Goal: Task Accomplishment & Management: Use online tool/utility

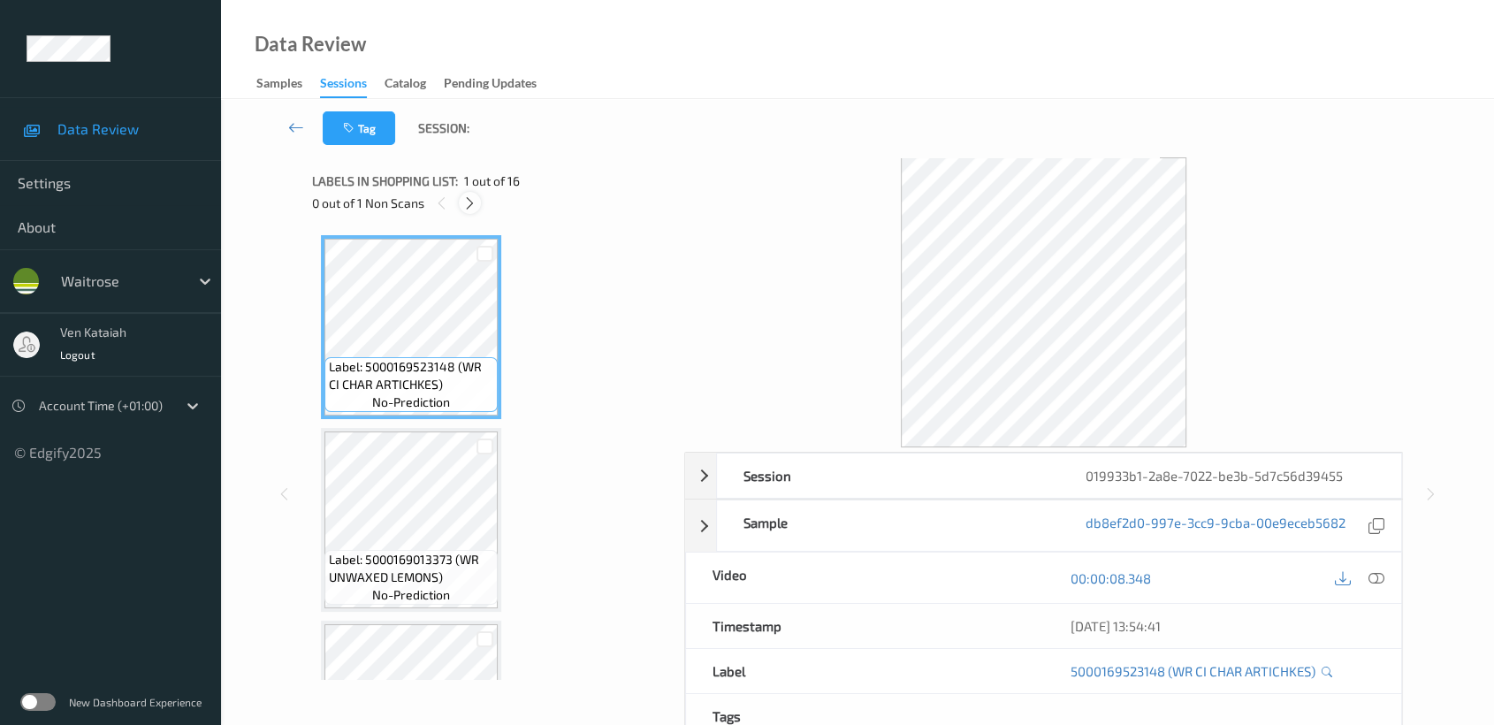
click at [472, 204] on icon at bounding box center [469, 203] width 15 height 16
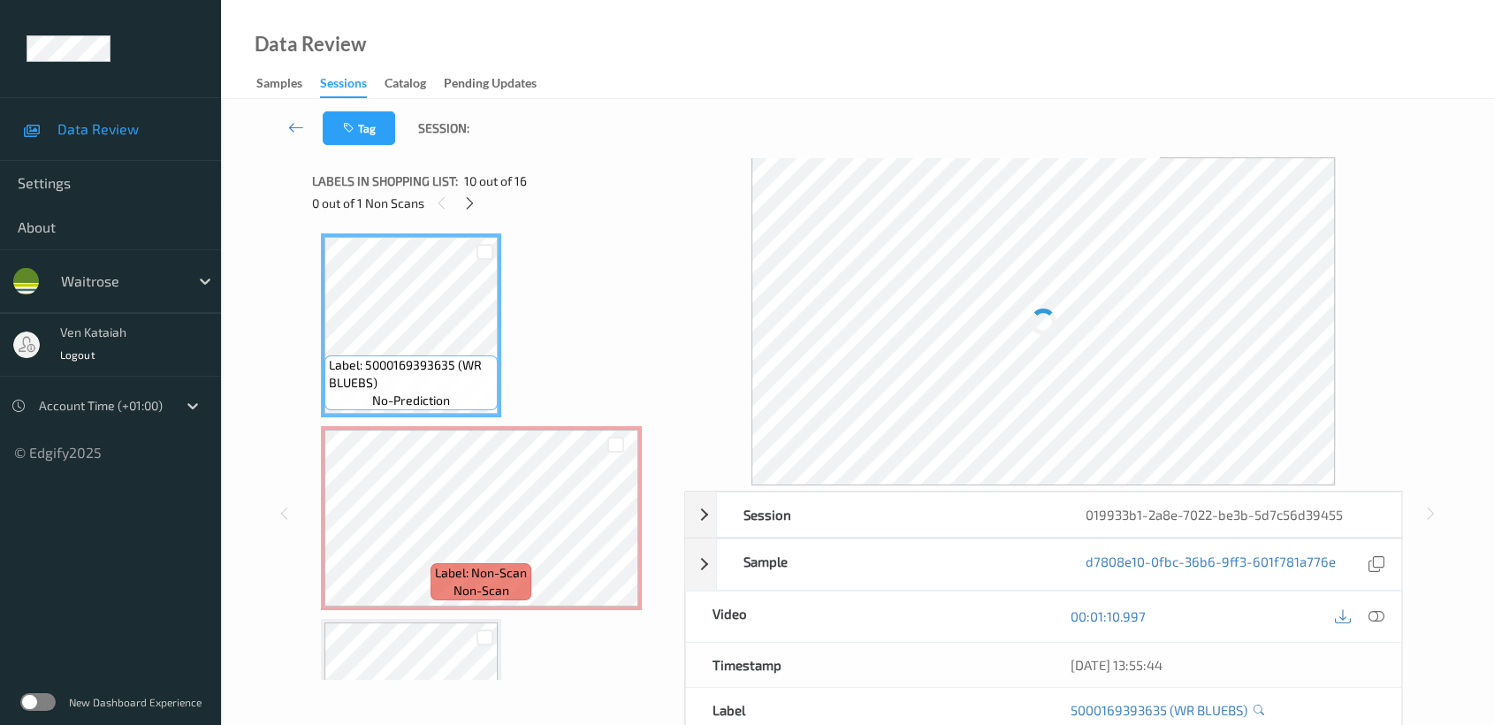
drag, startPoint x: 704, startPoint y: 551, endPoint x: 642, endPoint y: 539, distance: 62.9
click at [698, 551] on div "Sample d7808e10-0fbc-36b6-9ff3-601f781a776e" at bounding box center [1044, 564] width 718 height 52
click at [619, 530] on icon at bounding box center [615, 533] width 15 height 16
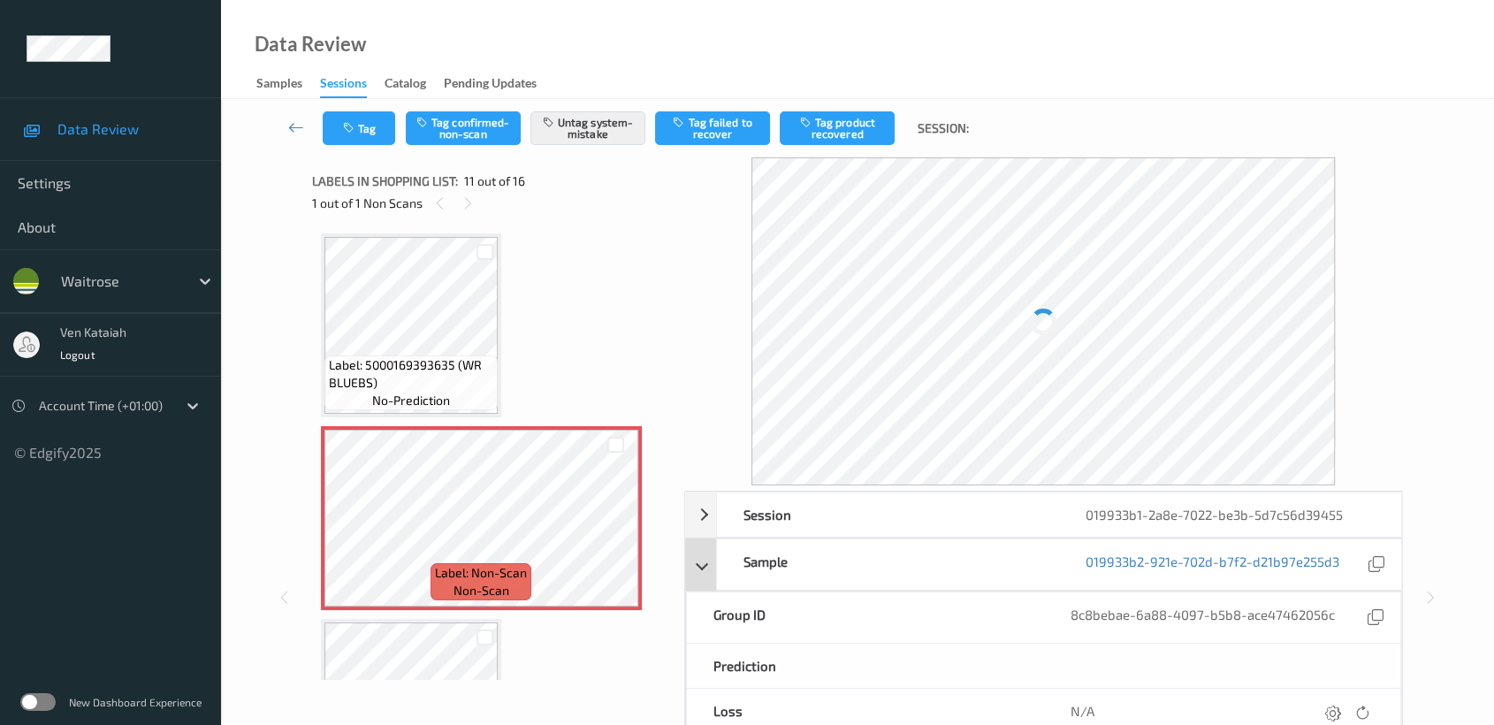
click at [704, 562] on div "Sample 019933b2-921e-702d-b7f2-d21b97e255d3" at bounding box center [1044, 564] width 718 height 52
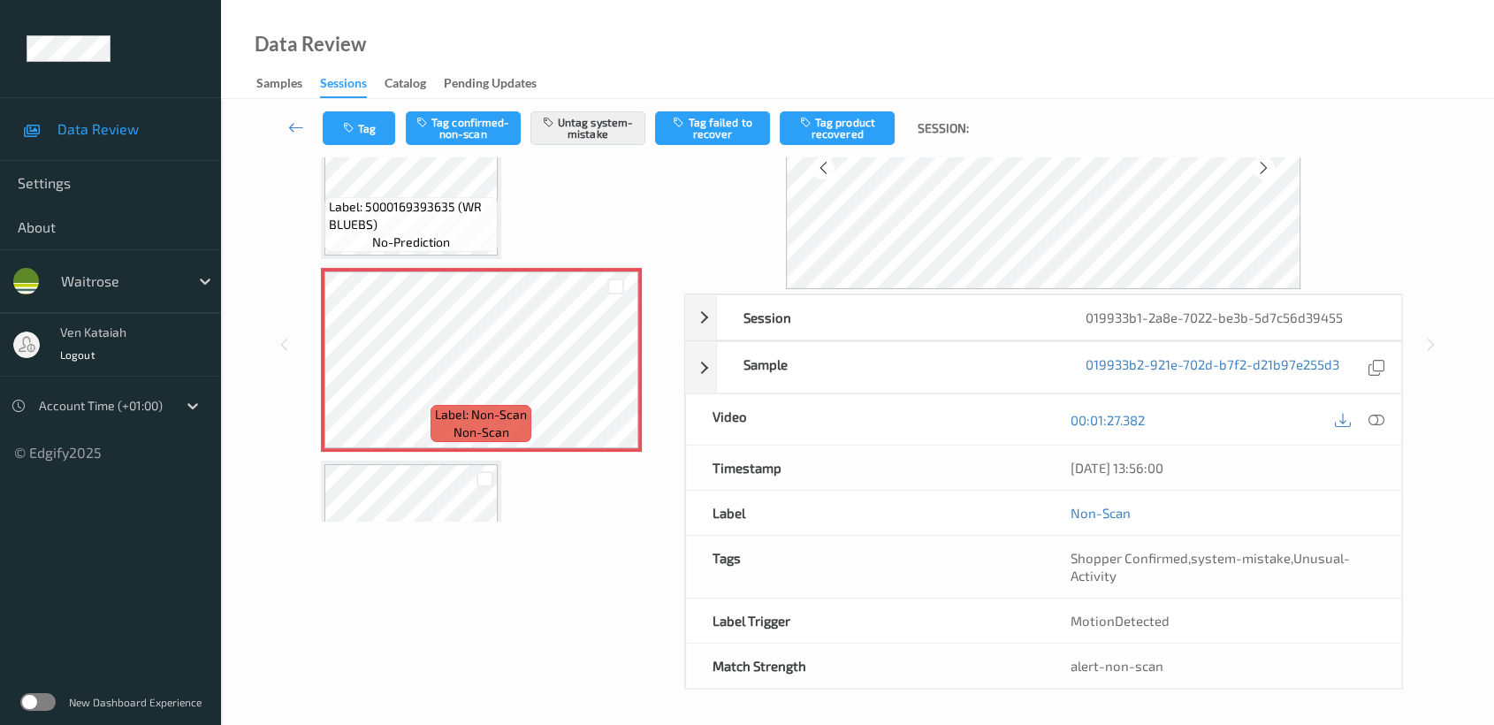
scroll to position [0, 0]
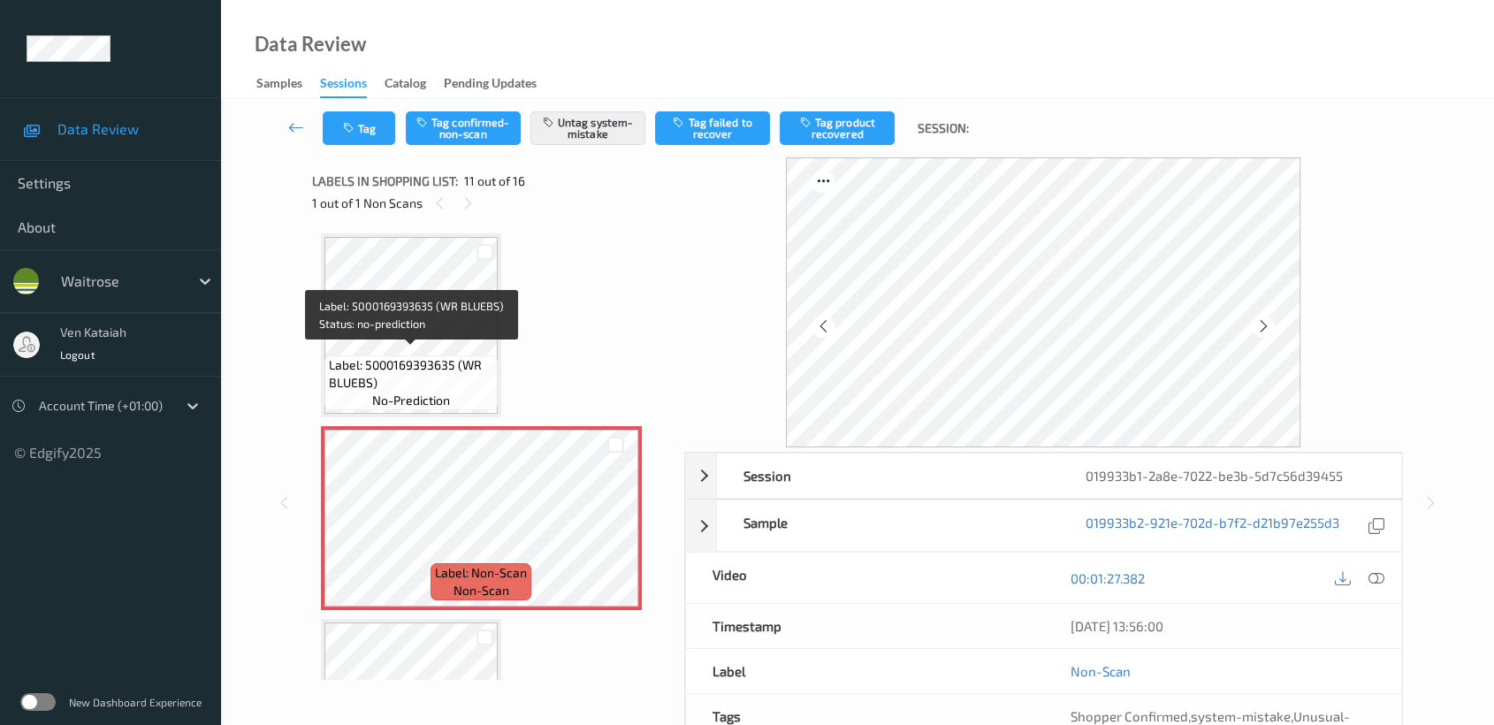
click at [397, 367] on span "Label: 5000169393635 (WR BLUEBS)" at bounding box center [411, 373] width 164 height 35
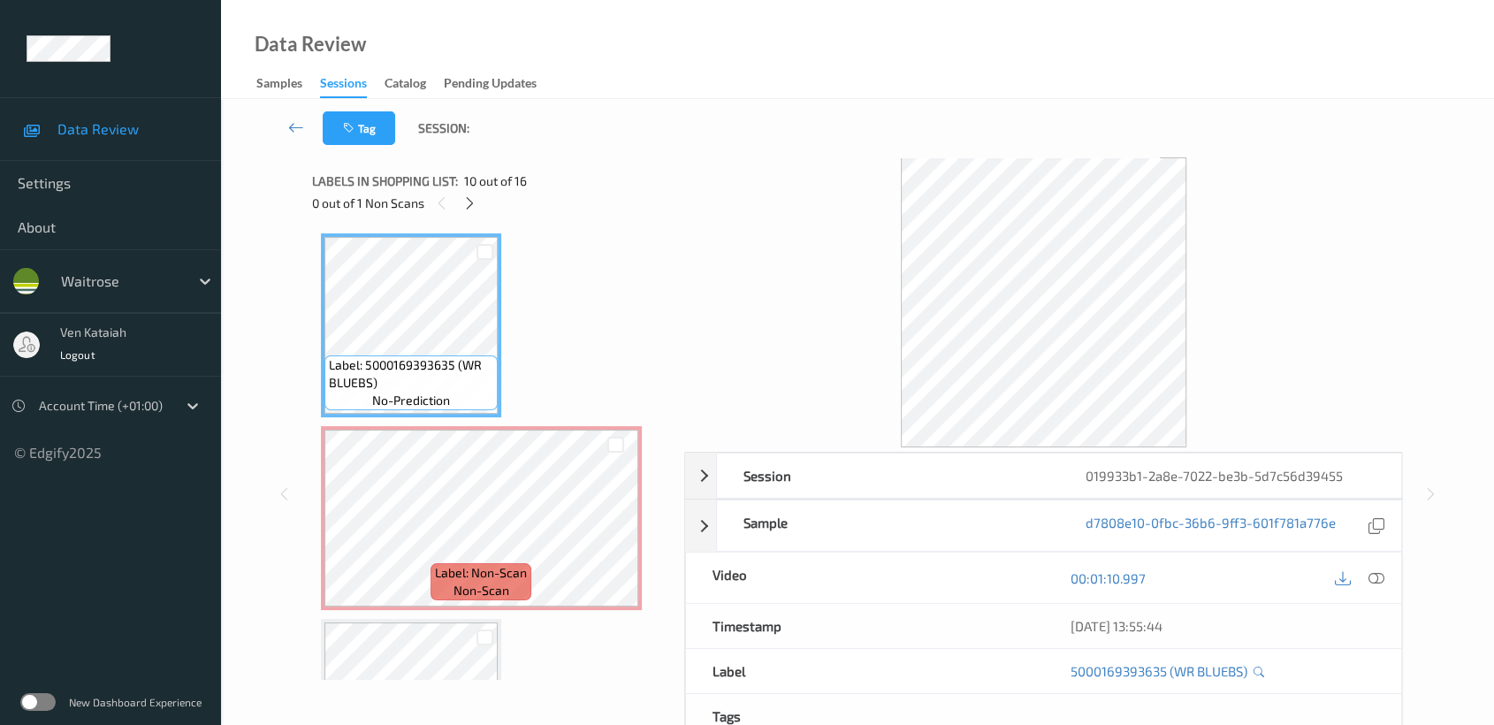
click at [1386, 583] on div at bounding box center [1376, 578] width 24 height 24
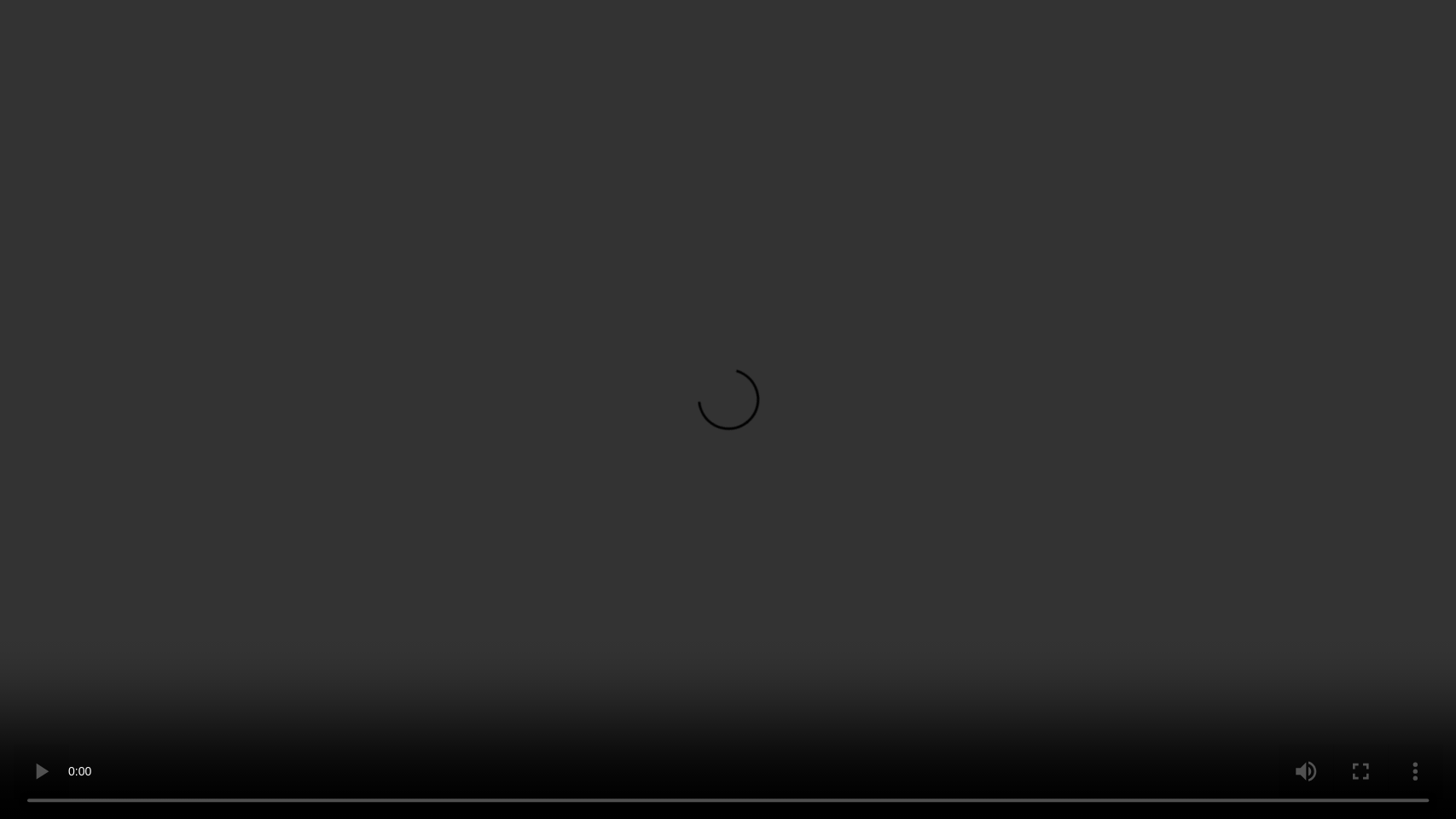
click at [682, 459] on video at bounding box center [728, 409] width 1456 height 819
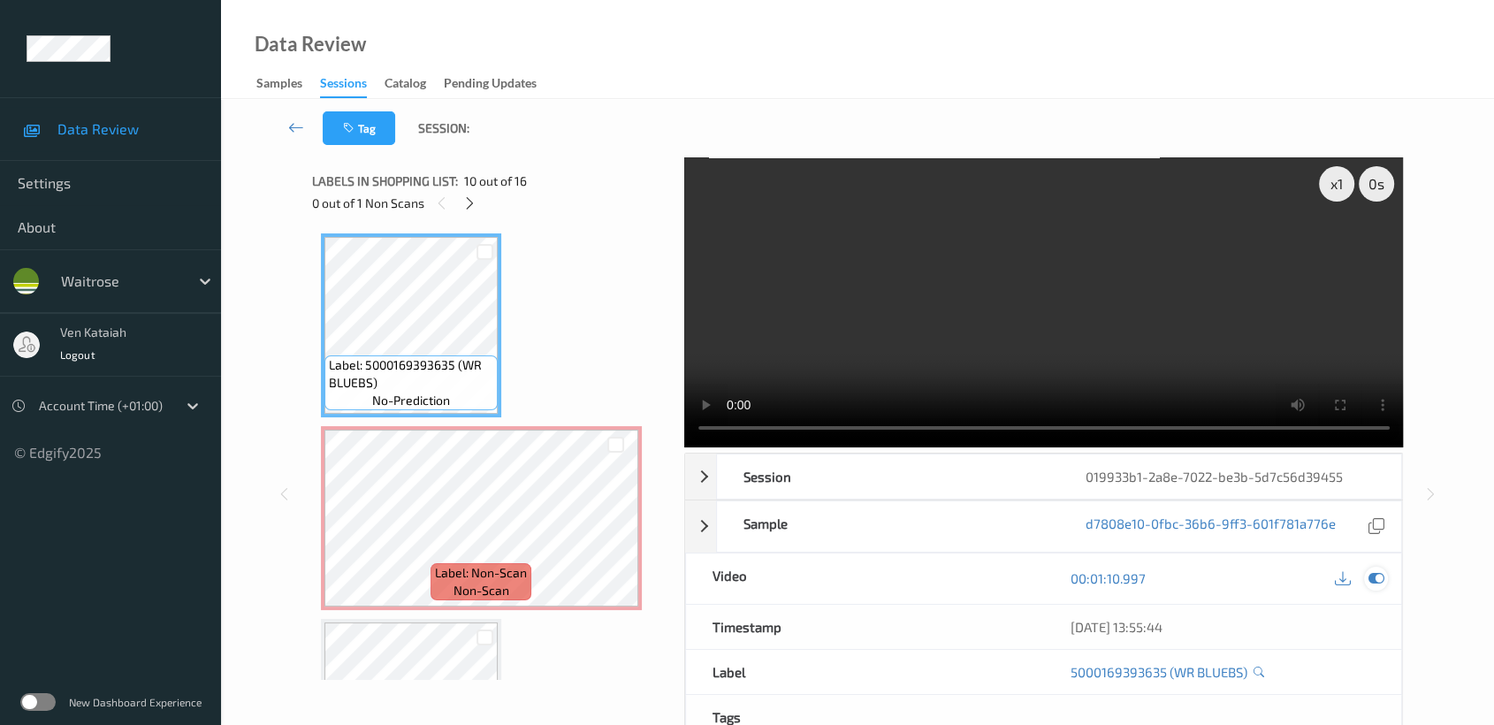
click at [1364, 577] on div at bounding box center [1376, 579] width 24 height 24
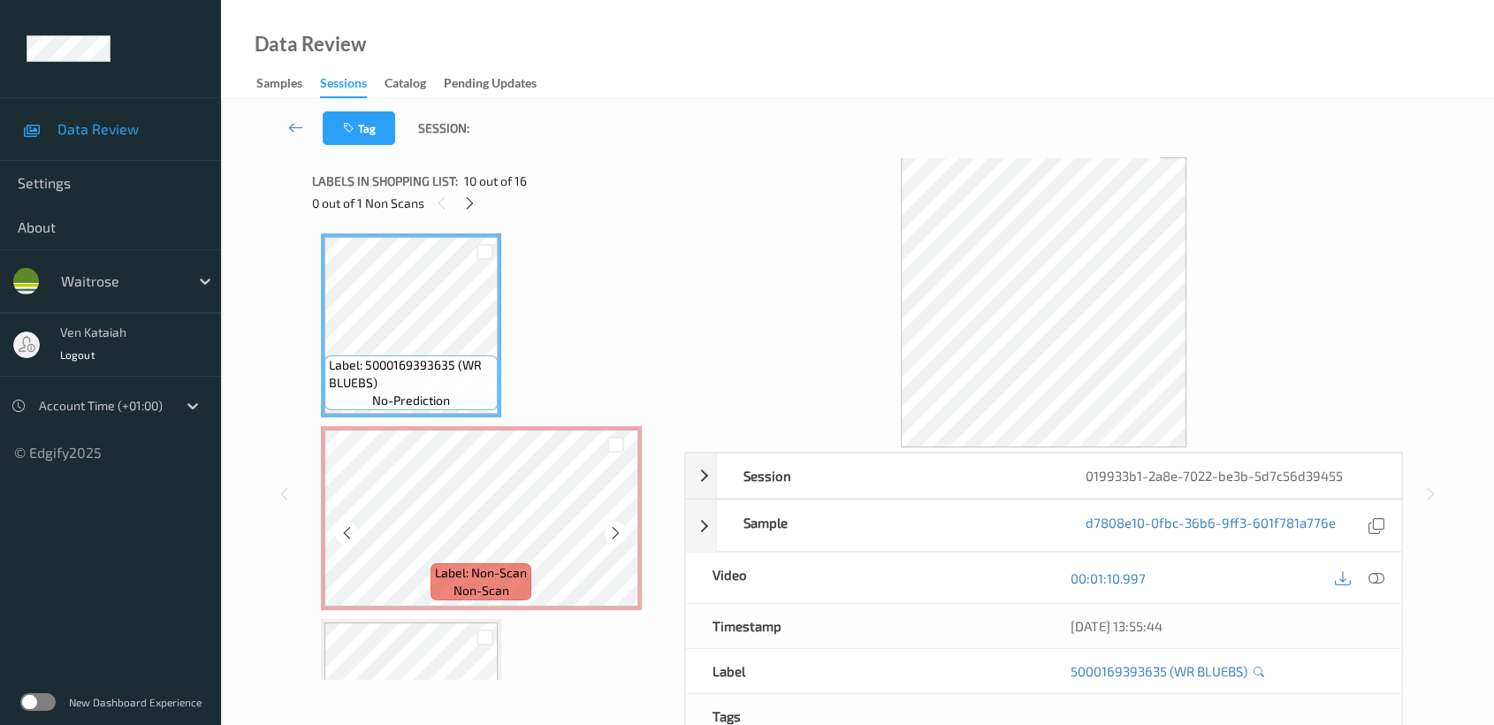
scroll to position [1933, 0]
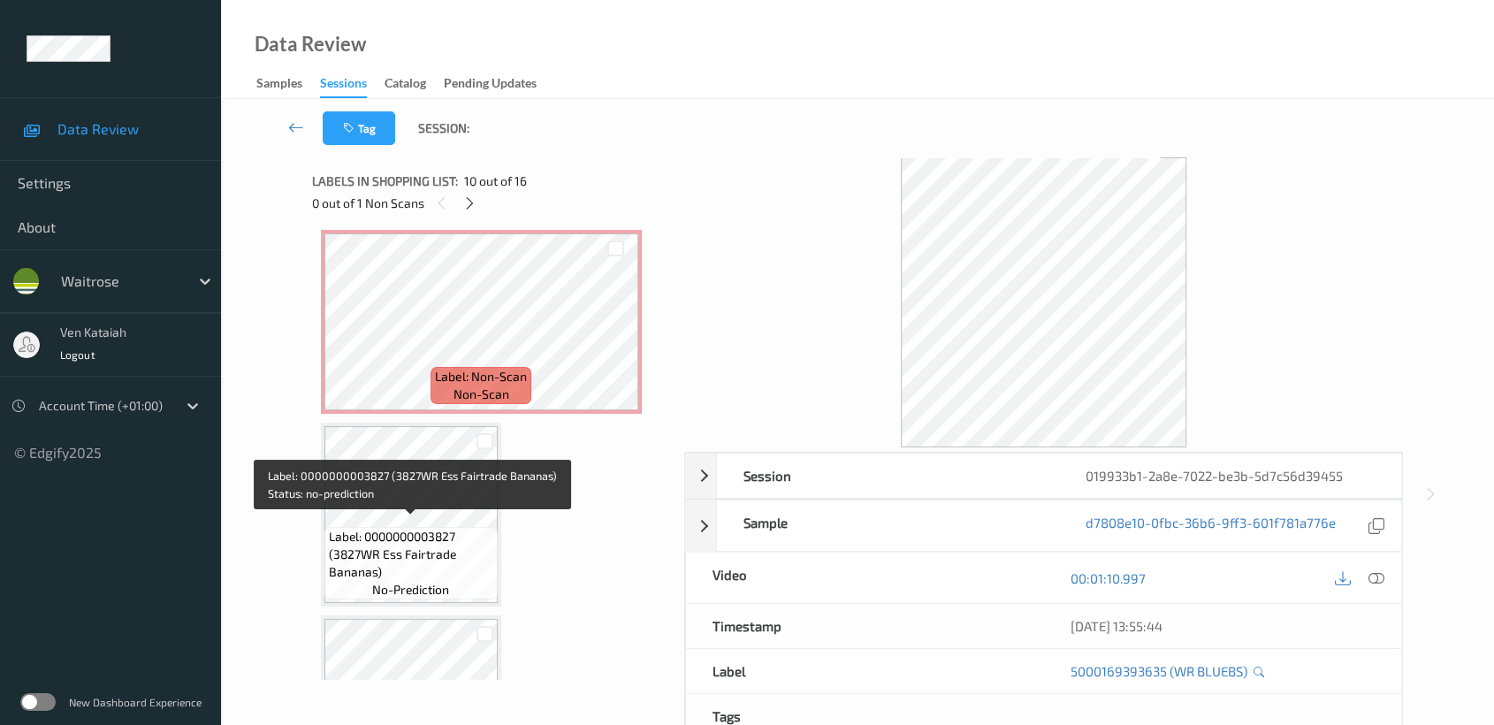
click at [429, 530] on span "Label: 0000000003827 (3827WR Ess Fairtrade Bananas)" at bounding box center [411, 554] width 164 height 53
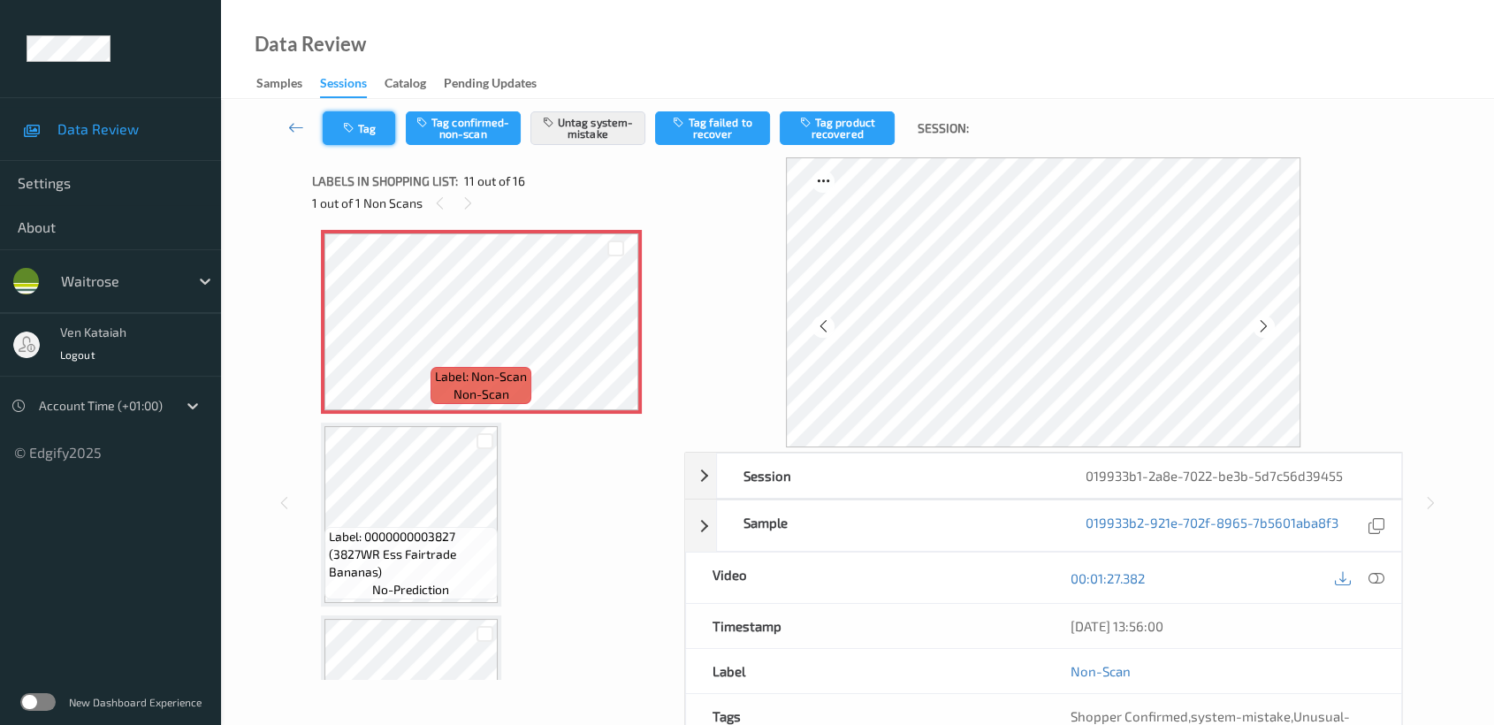
click at [383, 122] on button "Tag" at bounding box center [359, 128] width 72 height 34
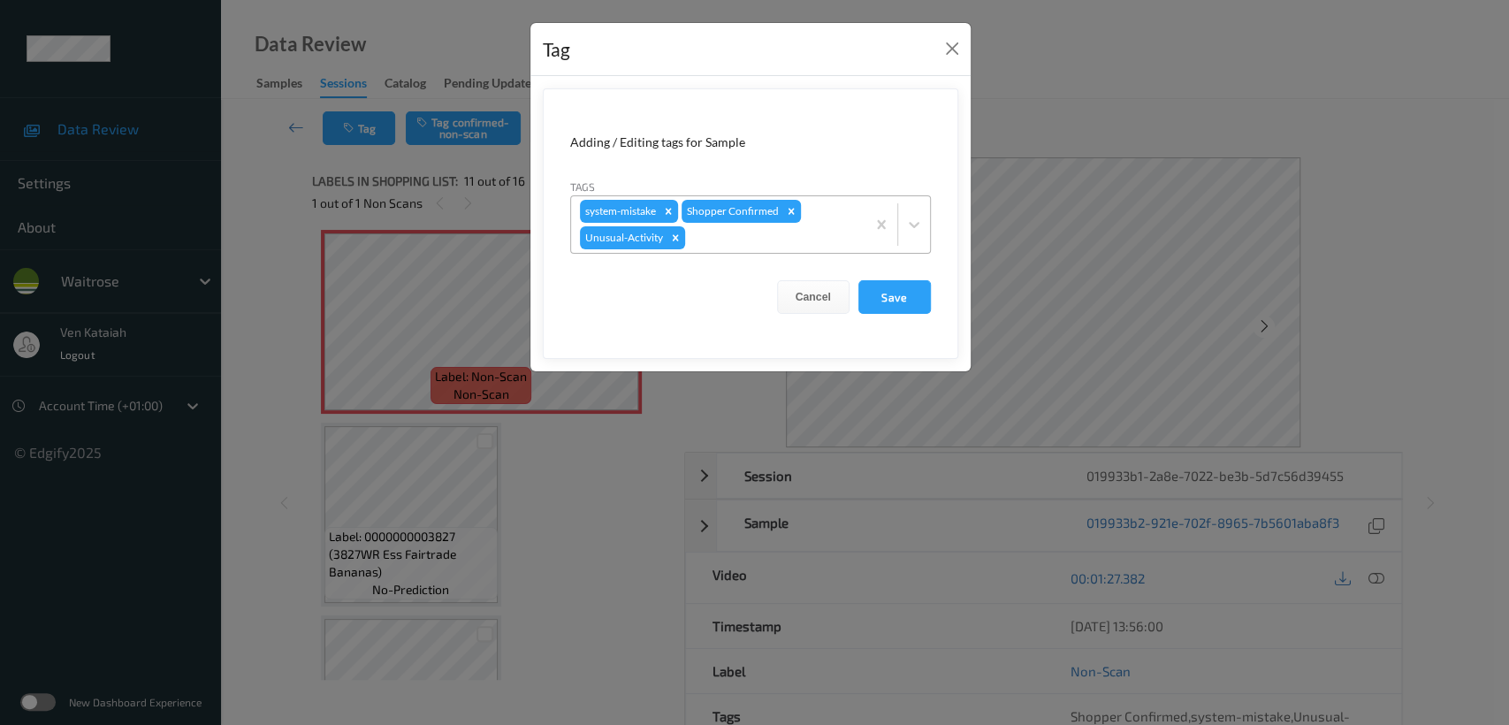
click at [761, 240] on div at bounding box center [773, 237] width 168 height 21
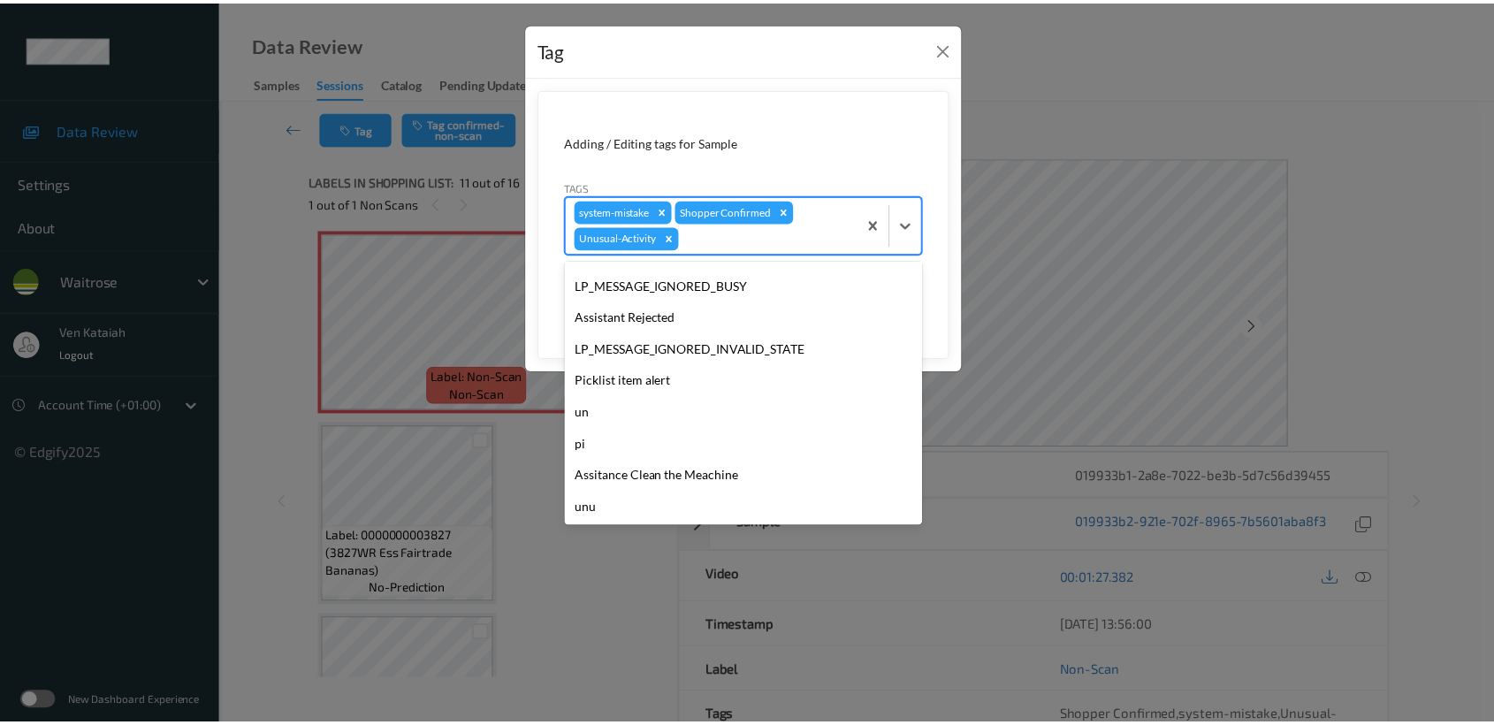
scroll to position [378, 0]
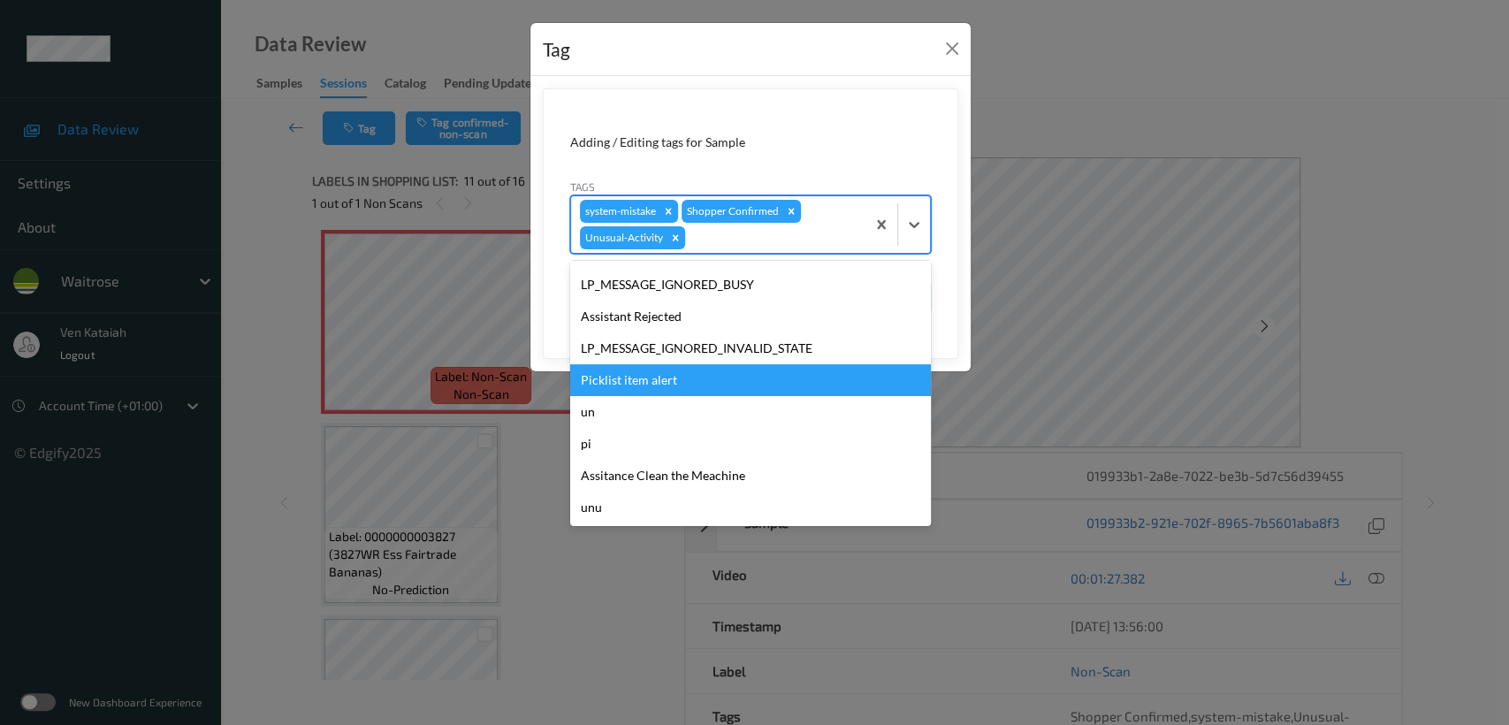
click at [648, 382] on div "Picklist item alert" at bounding box center [750, 380] width 361 height 32
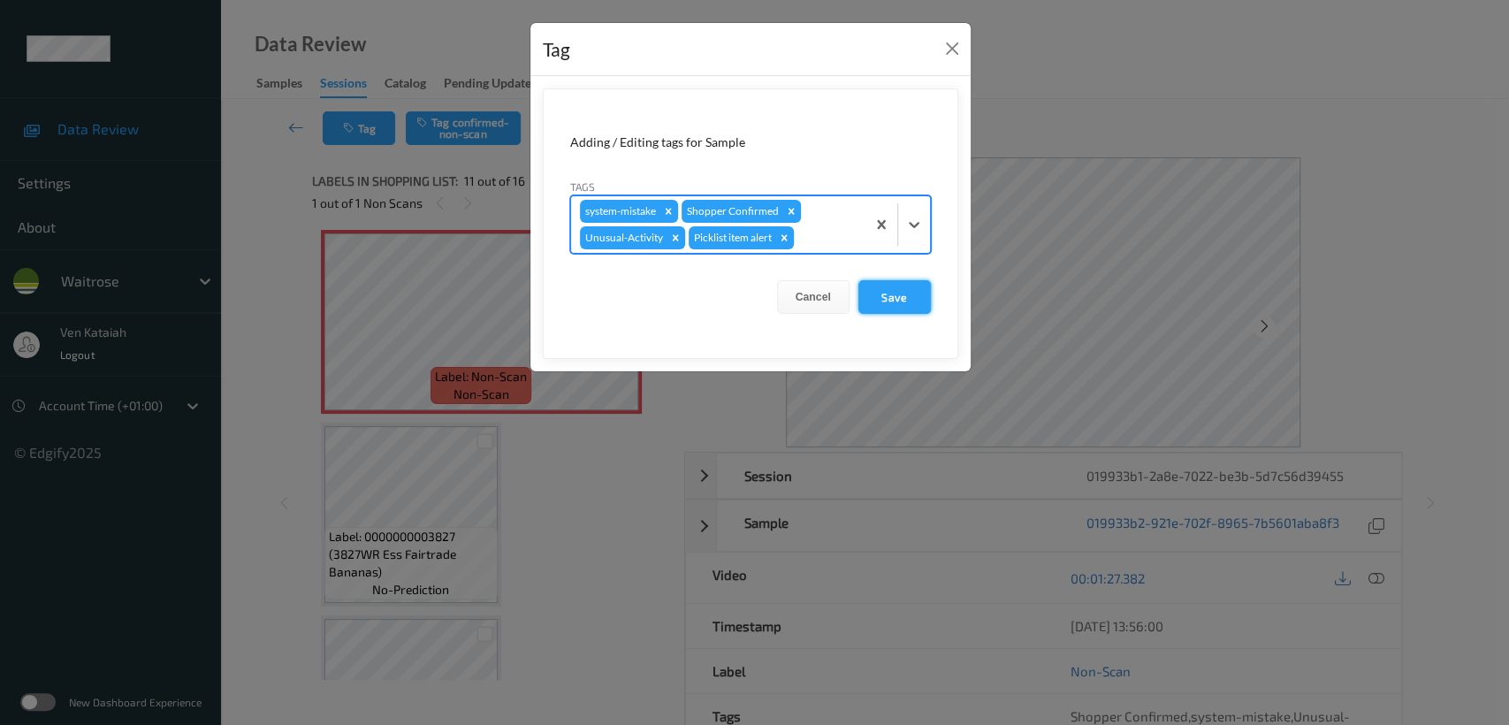
click at [917, 294] on button "Save" at bounding box center [894, 297] width 72 height 34
